Goal: Transaction & Acquisition: Download file/media

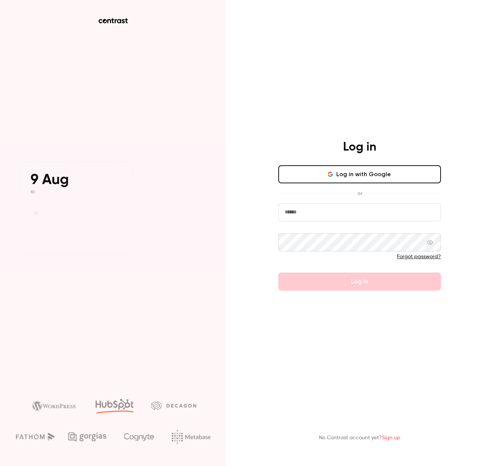
click at [332, 174] on icon "button" at bounding box center [330, 173] width 4 height 2
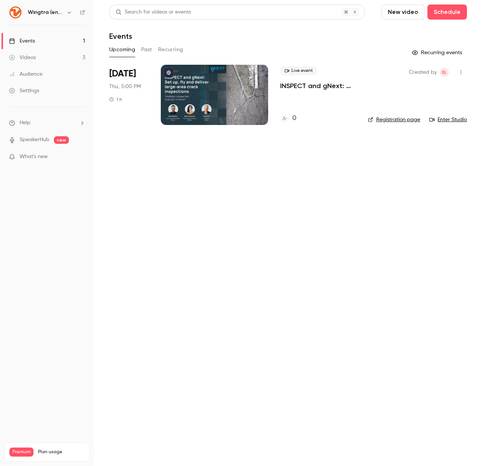
click at [335, 235] on main "Search for videos or events New video Schedule Events Upcoming Past Recurring R…" at bounding box center [288, 233] width 388 height 466
click at [176, 91] on div at bounding box center [214, 95] width 107 height 60
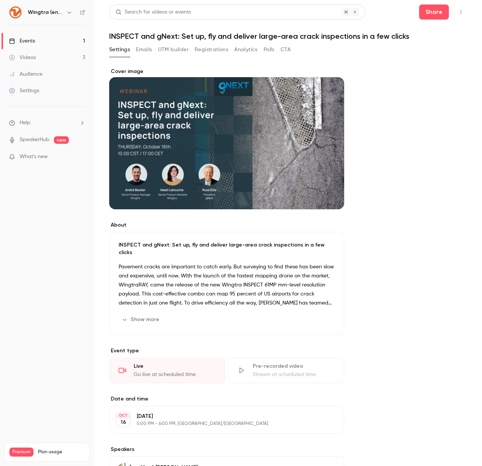
click at [46, 15] on h6 "Wingtra (english)" at bounding box center [45, 13] width 35 height 8
click at [63, 11] on div "Wingtra (english)" at bounding box center [51, 12] width 46 height 9
click at [67, 14] on icon "button" at bounding box center [69, 12] width 6 height 6
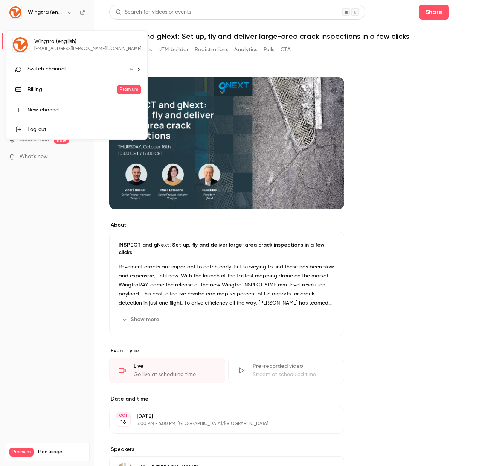
click at [64, 71] on span "Switch channel" at bounding box center [47, 69] width 38 height 8
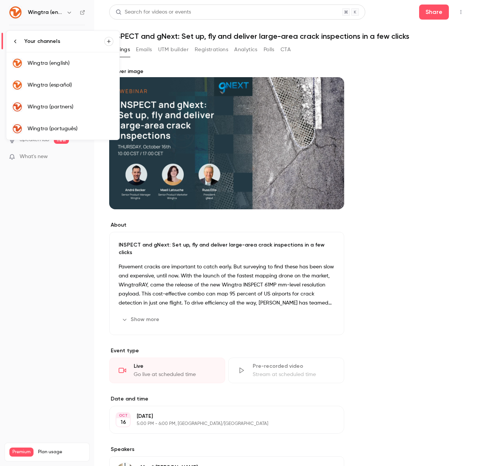
click at [42, 111] on link "Wingtra (partners)" at bounding box center [62, 107] width 113 height 22
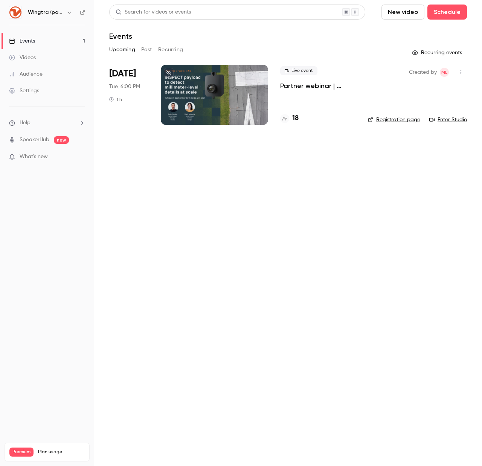
click at [168, 80] on div at bounding box center [214, 95] width 107 height 60
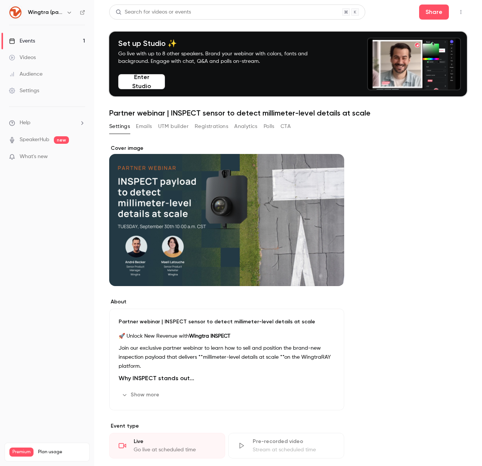
click at [137, 86] on button "Enter Studio" at bounding box center [141, 81] width 47 height 15
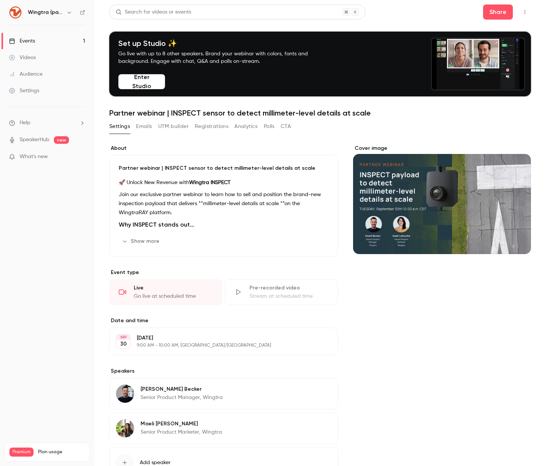
click at [40, 58] on link "Videos" at bounding box center [47, 57] width 94 height 17
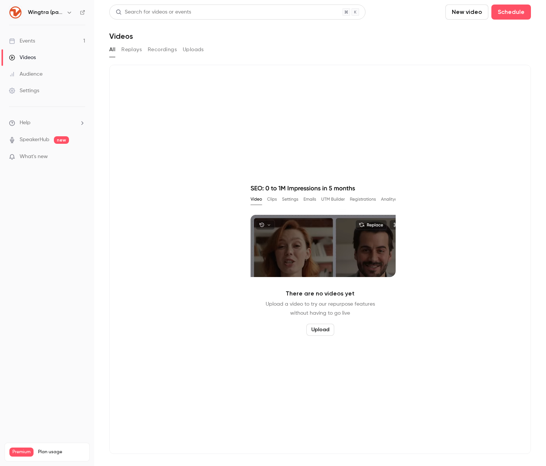
click at [54, 73] on link "Audience" at bounding box center [47, 74] width 94 height 17
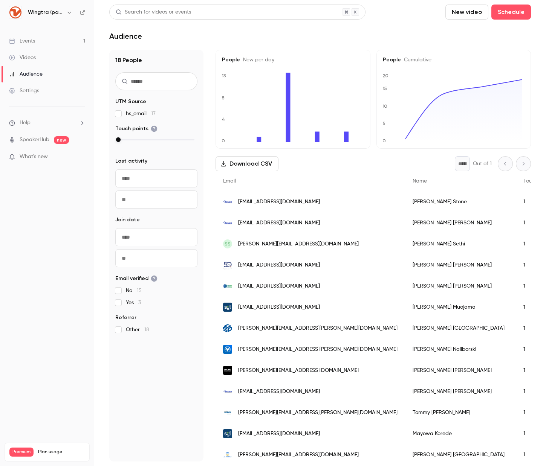
click at [50, 57] on link "Videos" at bounding box center [47, 57] width 94 height 17
click at [48, 43] on link "Events 1" at bounding box center [47, 41] width 94 height 17
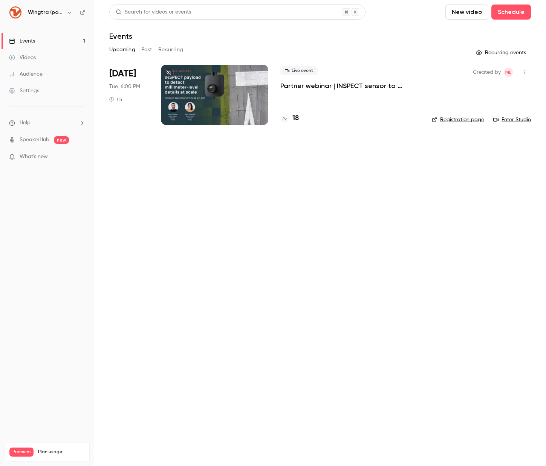
click at [40, 75] on div "Audience" at bounding box center [26, 74] width 34 height 8
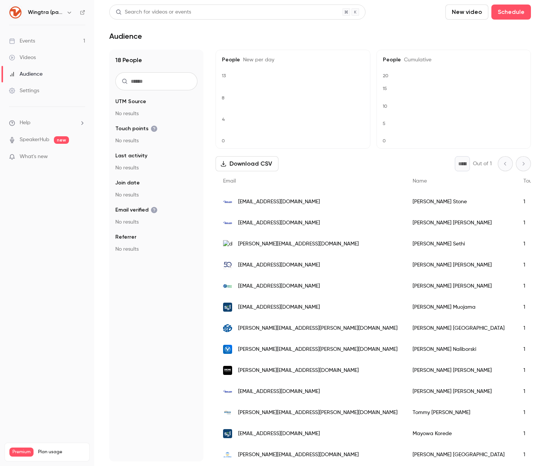
click at [32, 74] on div "Audience" at bounding box center [26, 74] width 34 height 8
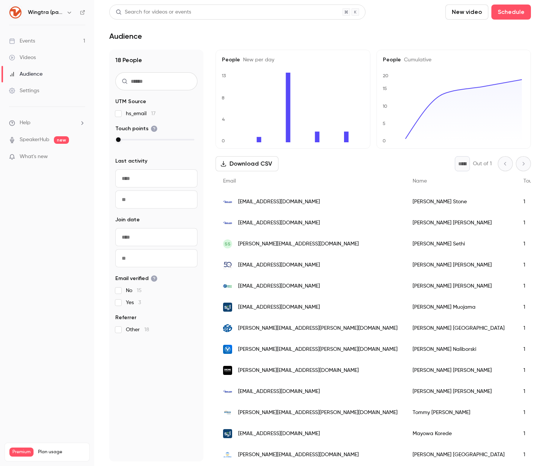
click at [46, 14] on h6 "Wingtra (partners)" at bounding box center [45, 13] width 35 height 8
click at [63, 11] on h6 "Wingtra (partners)" at bounding box center [45, 13] width 35 height 8
click at [66, 12] on button "button" at bounding box center [69, 12] width 9 height 9
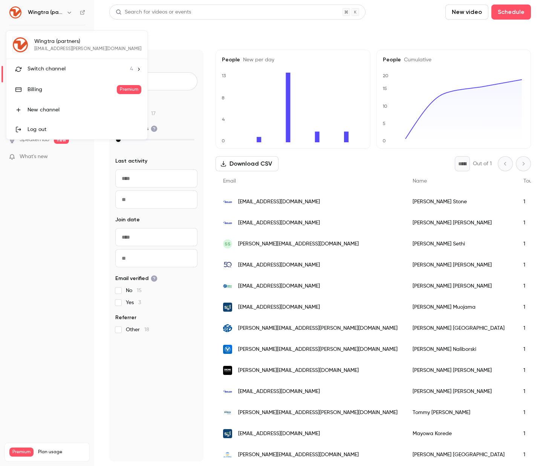
click at [63, 68] on span "Switch channel" at bounding box center [47, 69] width 38 height 8
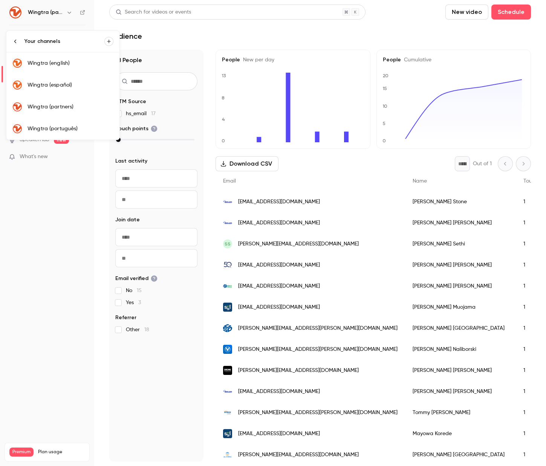
click at [43, 64] on div "Wingtra (english)" at bounding box center [71, 64] width 86 height 8
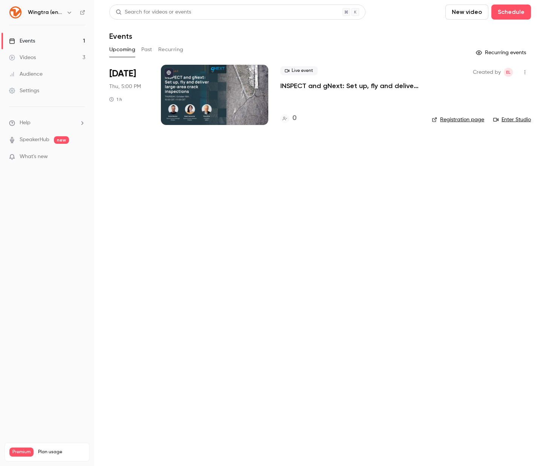
click at [35, 59] on div "Videos" at bounding box center [22, 58] width 27 height 8
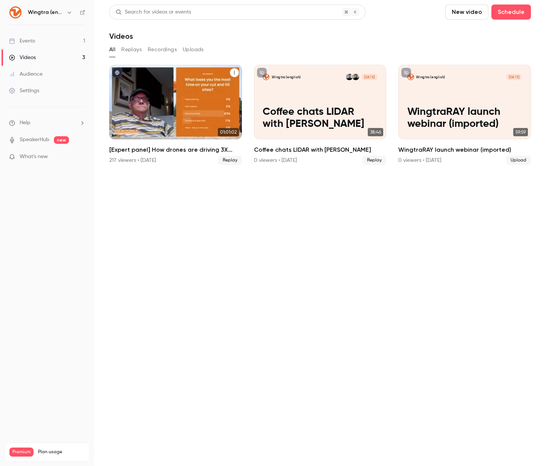
click at [190, 95] on div "[Expert panel] How drones are driving 3X more efficient cut and fill workflows …" at bounding box center [175, 102] width 133 height 75
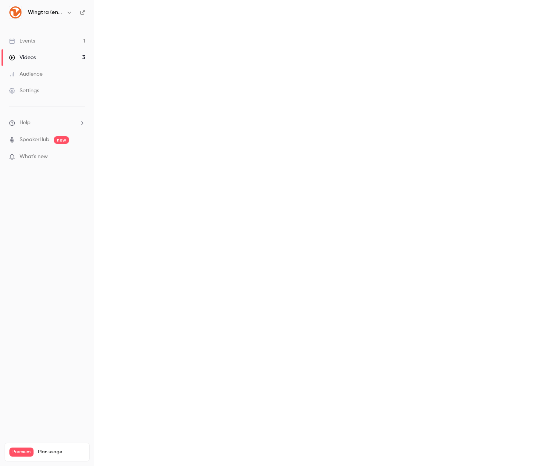
click at [190, 95] on main at bounding box center [320, 233] width 452 height 466
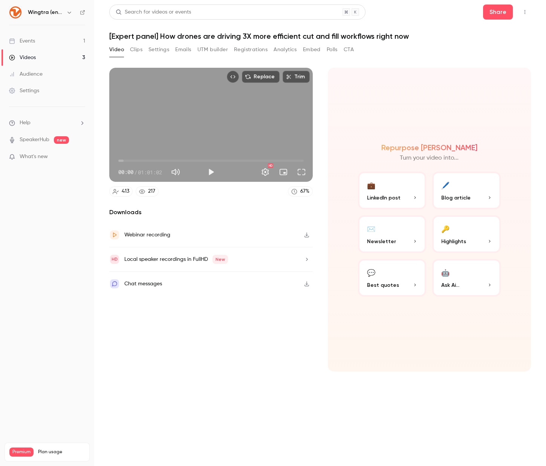
click at [112, 211] on h2 "Downloads" at bounding box center [210, 212] width 203 height 9
click at [149, 238] on div "Webinar recording" at bounding box center [147, 235] width 46 height 9
